Goal: Information Seeking & Learning: Learn about a topic

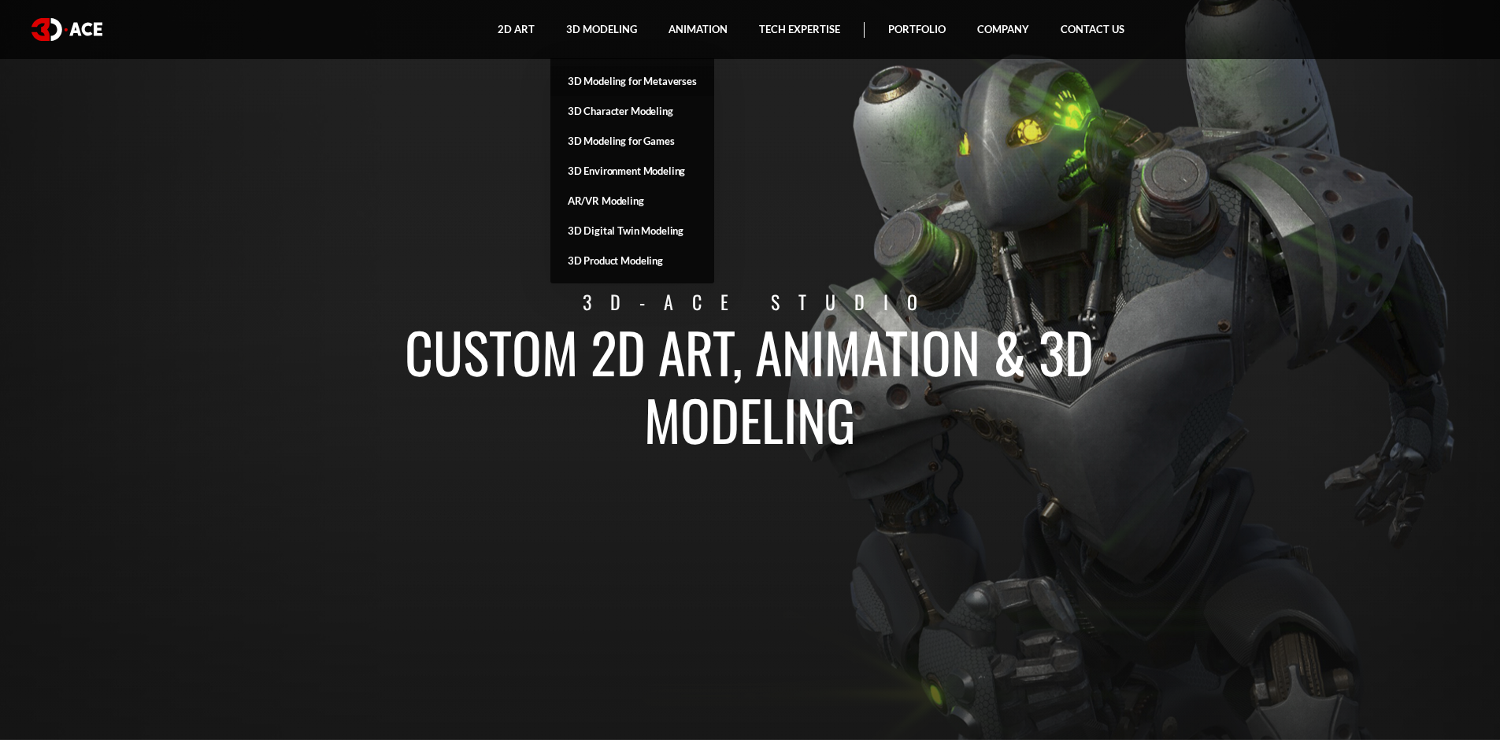
click at [646, 76] on link "3D Modeling for Metaverses" at bounding box center [632, 81] width 164 height 30
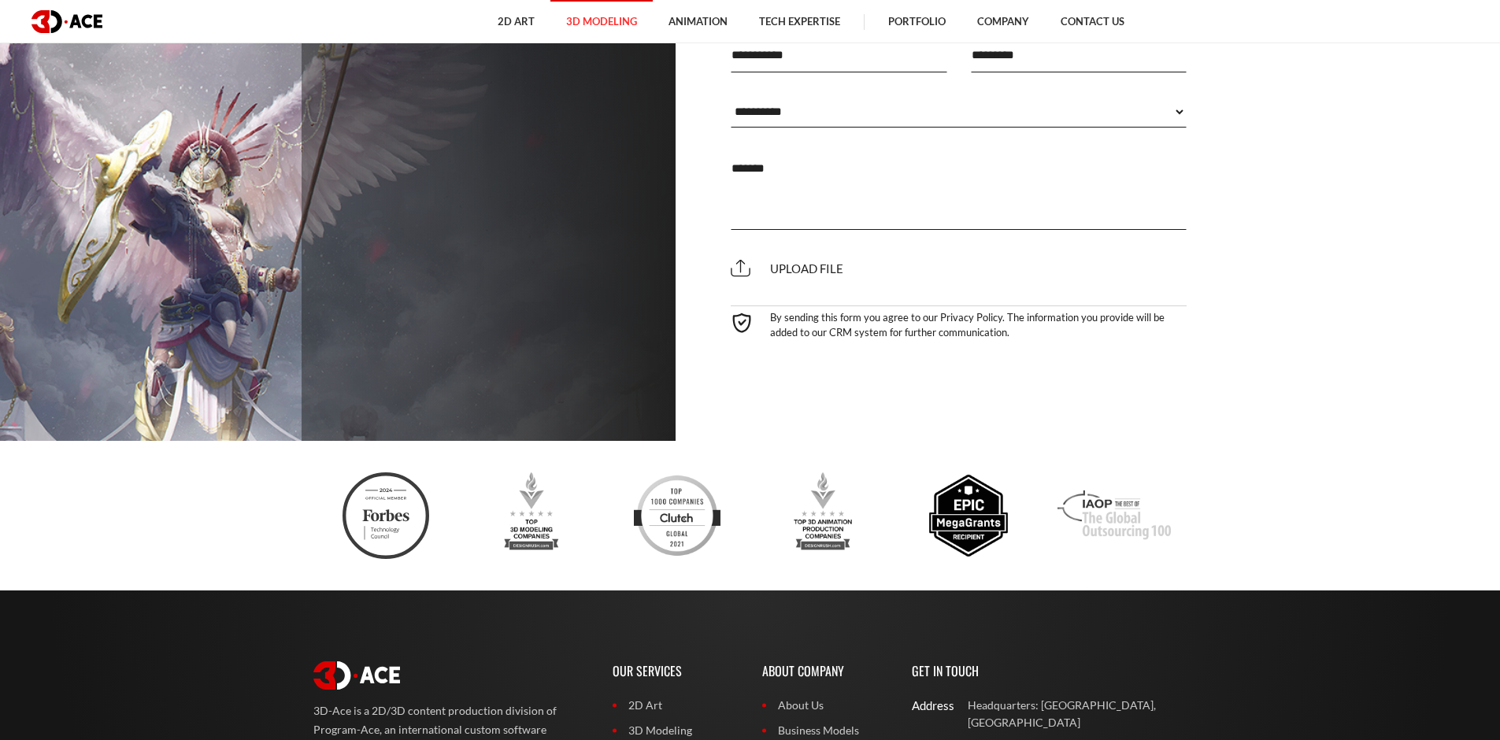
scroll to position [5586, 0]
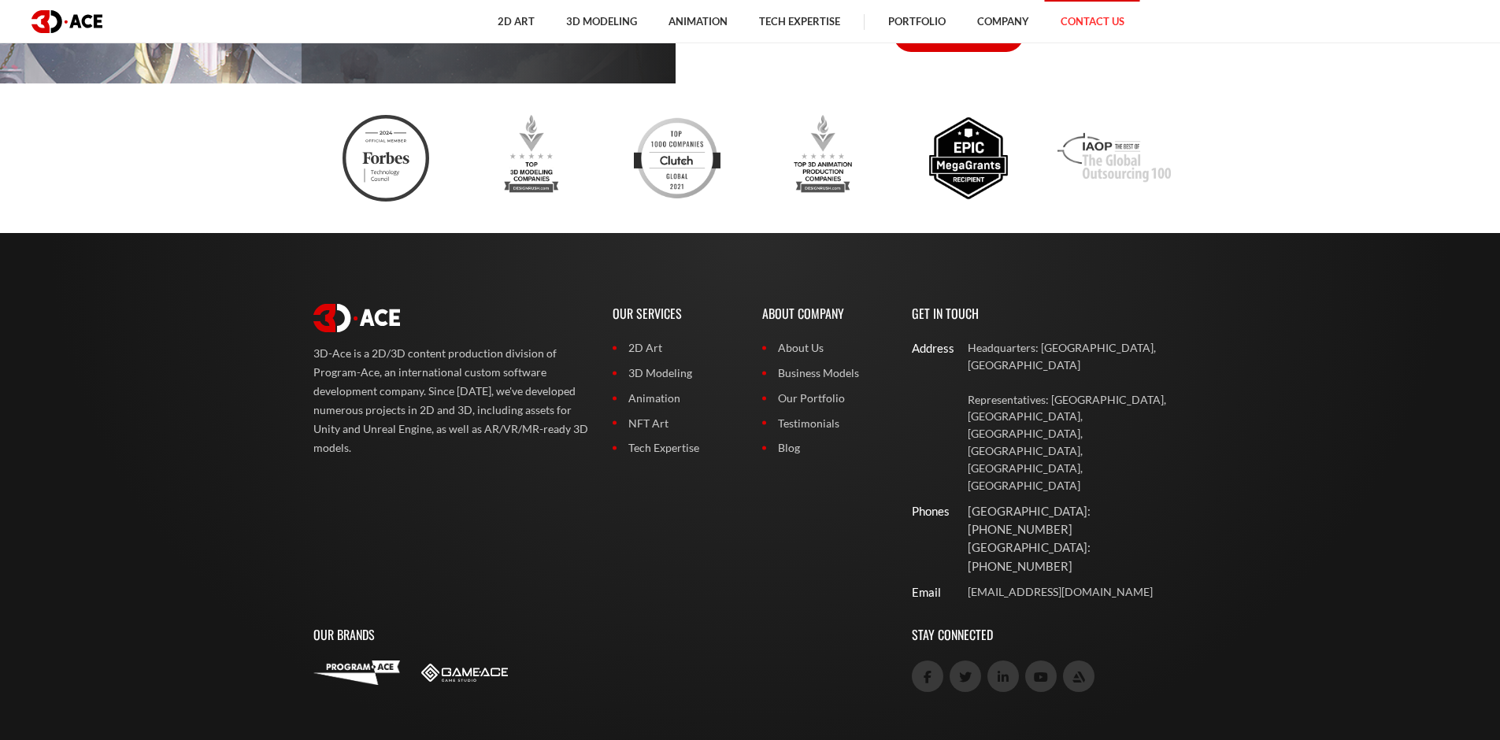
click at [1109, 18] on link "Contact Us" at bounding box center [1092, 21] width 95 height 43
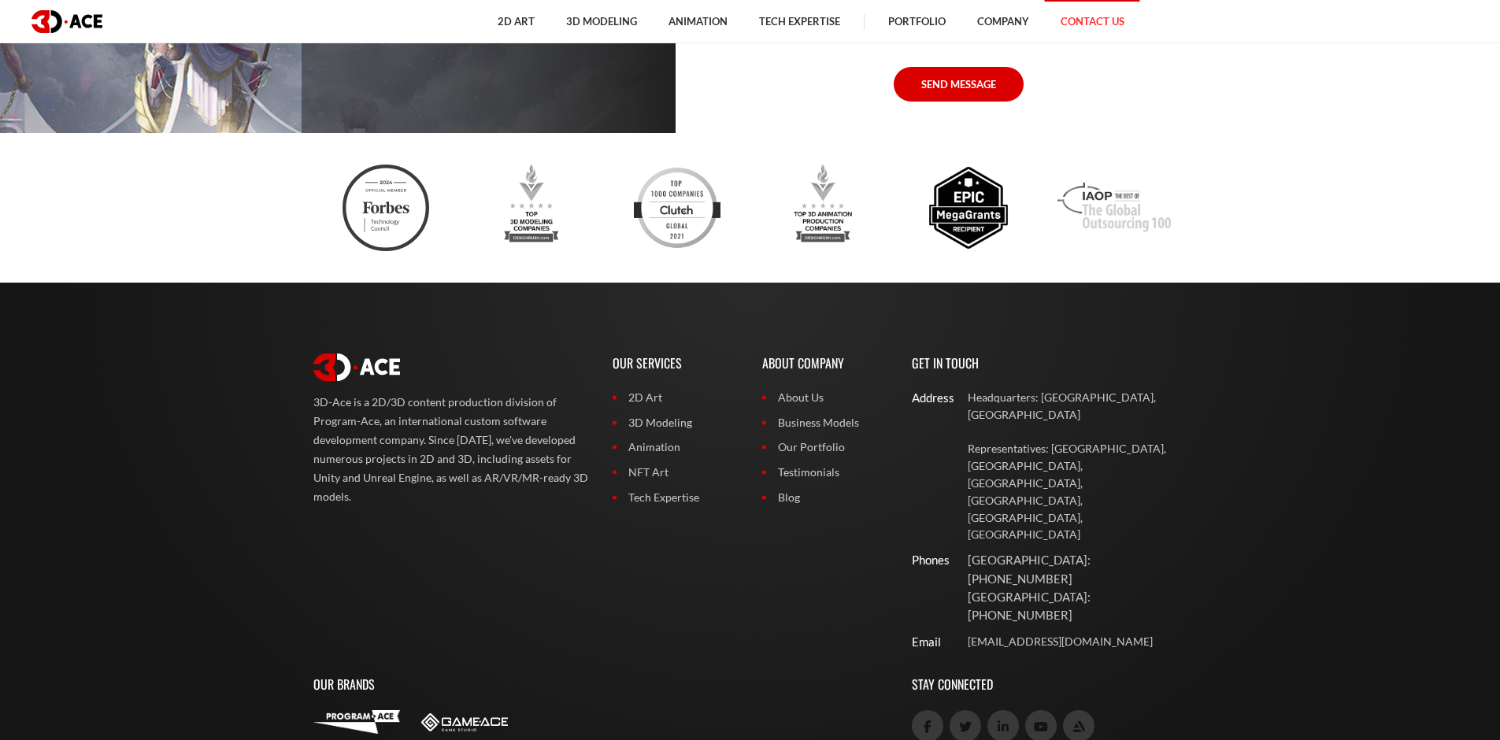
scroll to position [1330, 0]
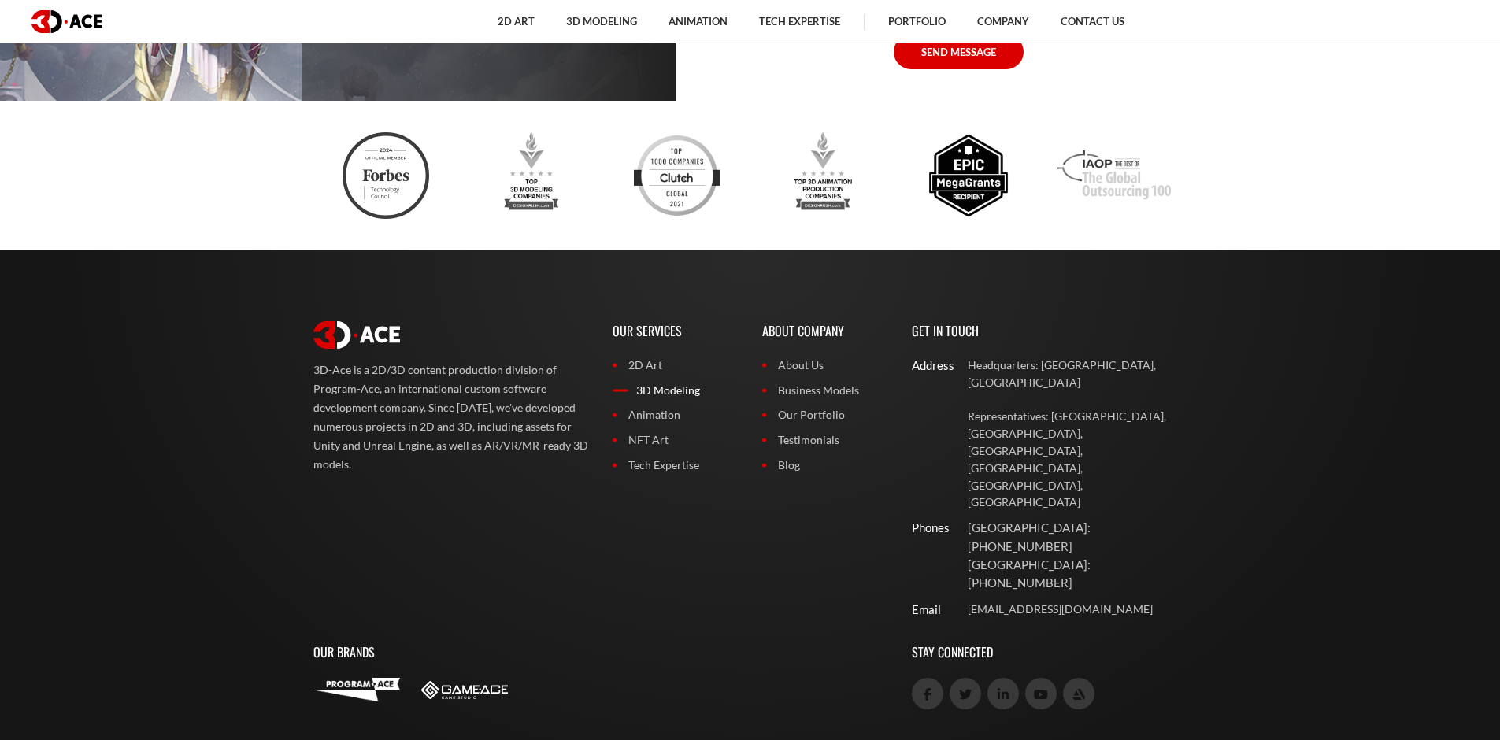
click at [669, 391] on link "3D Modeling" at bounding box center [676, 390] width 126 height 17
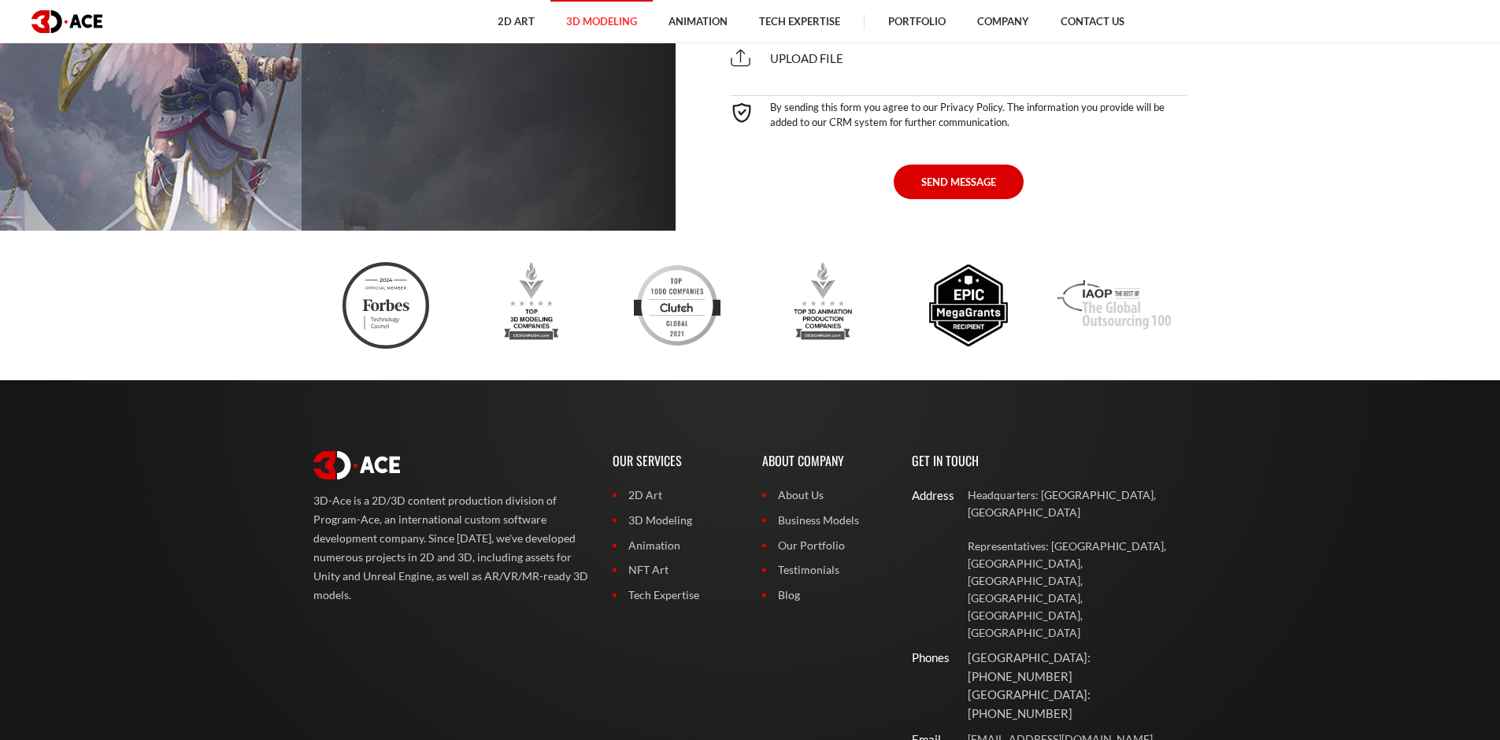
scroll to position [5197, 0]
